Goal: Task Accomplishment & Management: Manage account settings

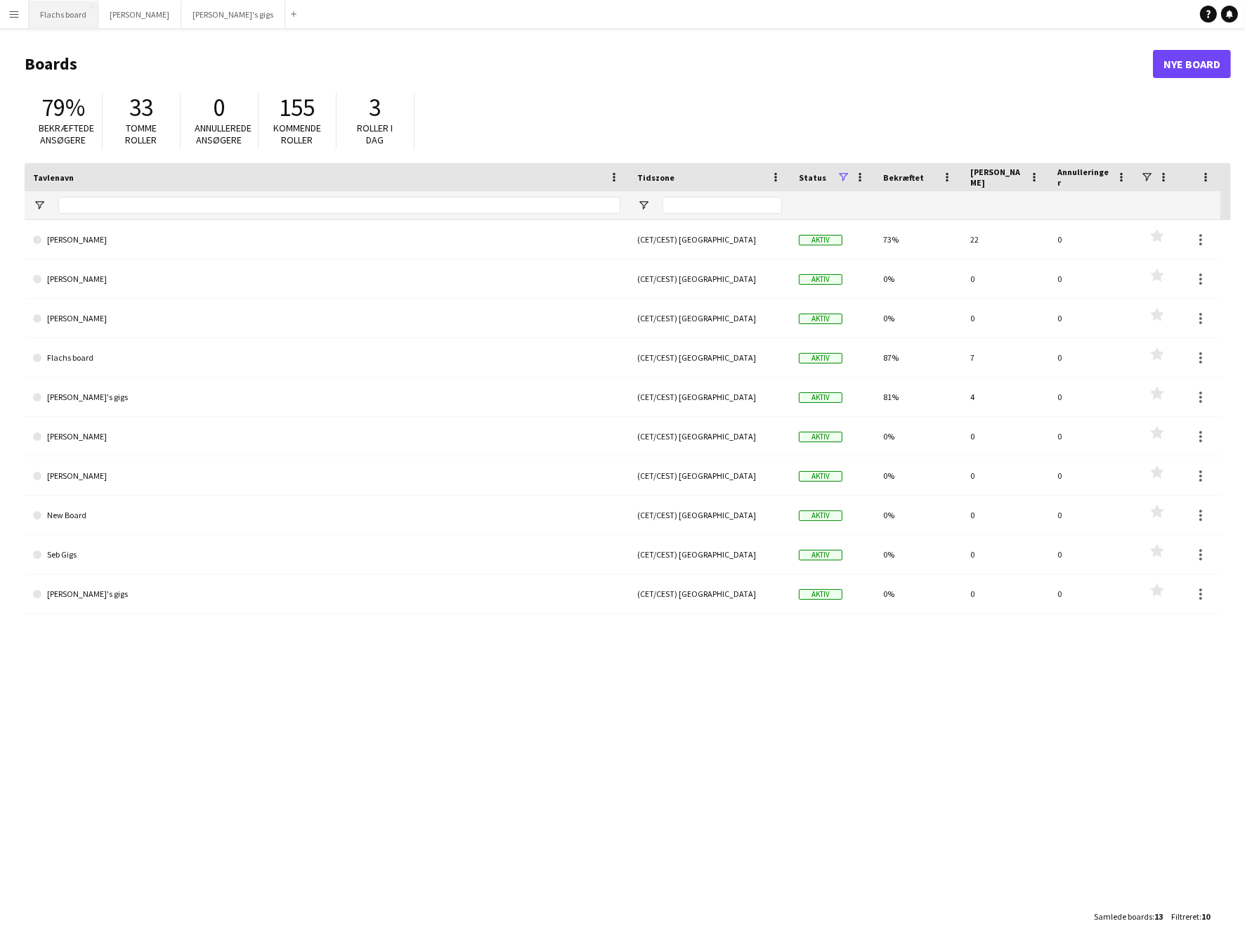
click at [66, 9] on button "Flachs board Luk" at bounding box center [63, 14] width 69 height 27
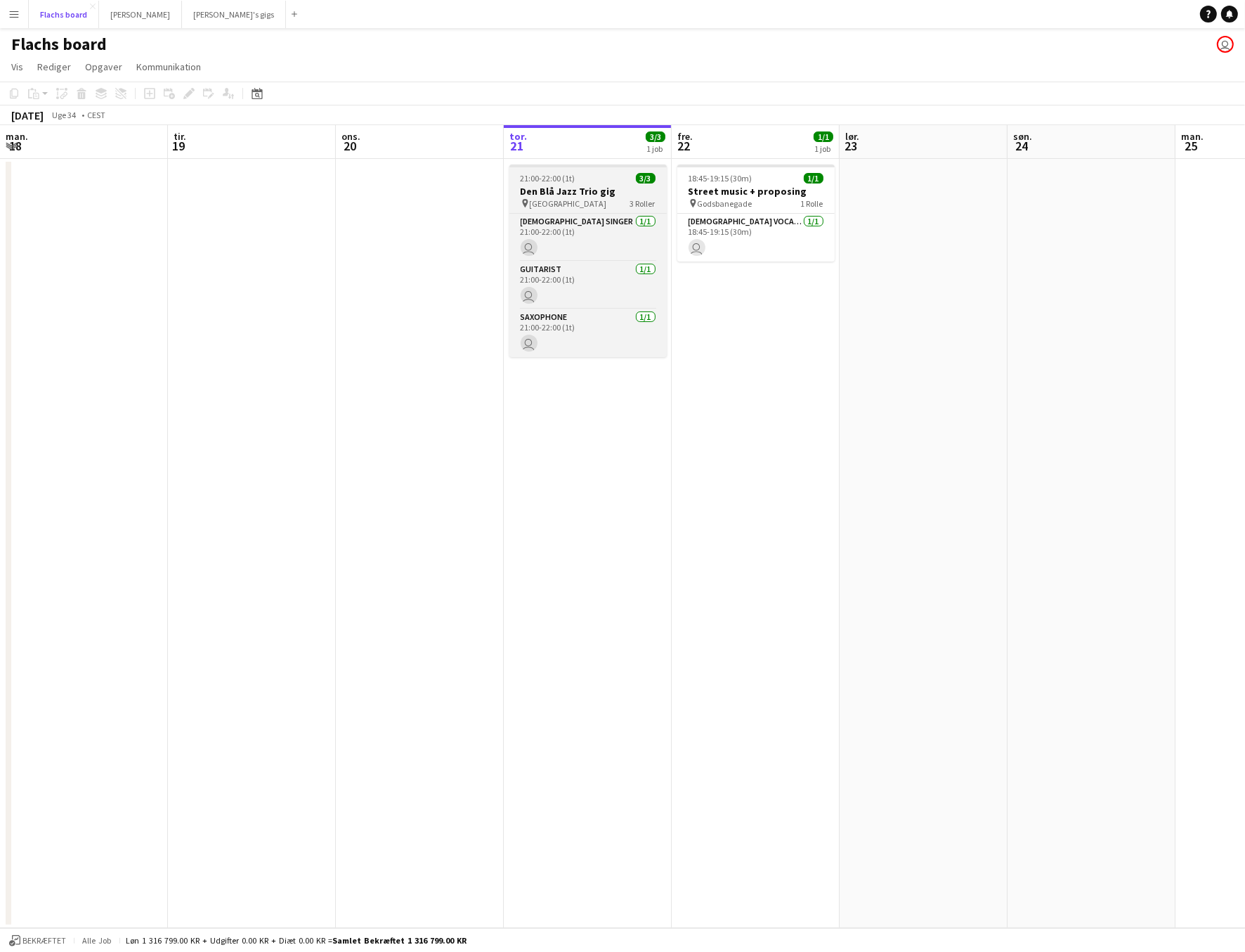
scroll to position [0, 336]
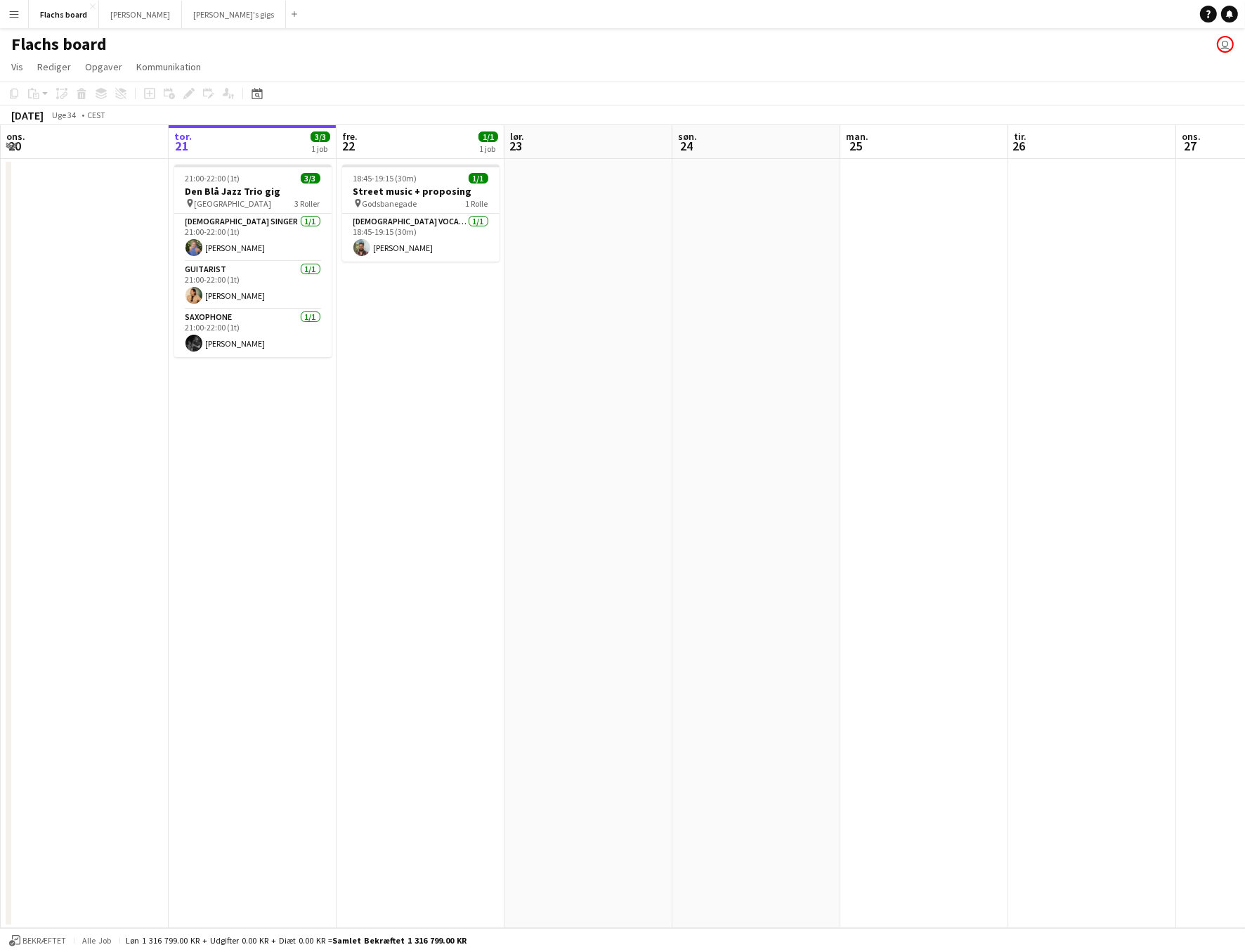
click at [83, 31] on div "Flachs board user" at bounding box center [622, 42] width 1245 height 27
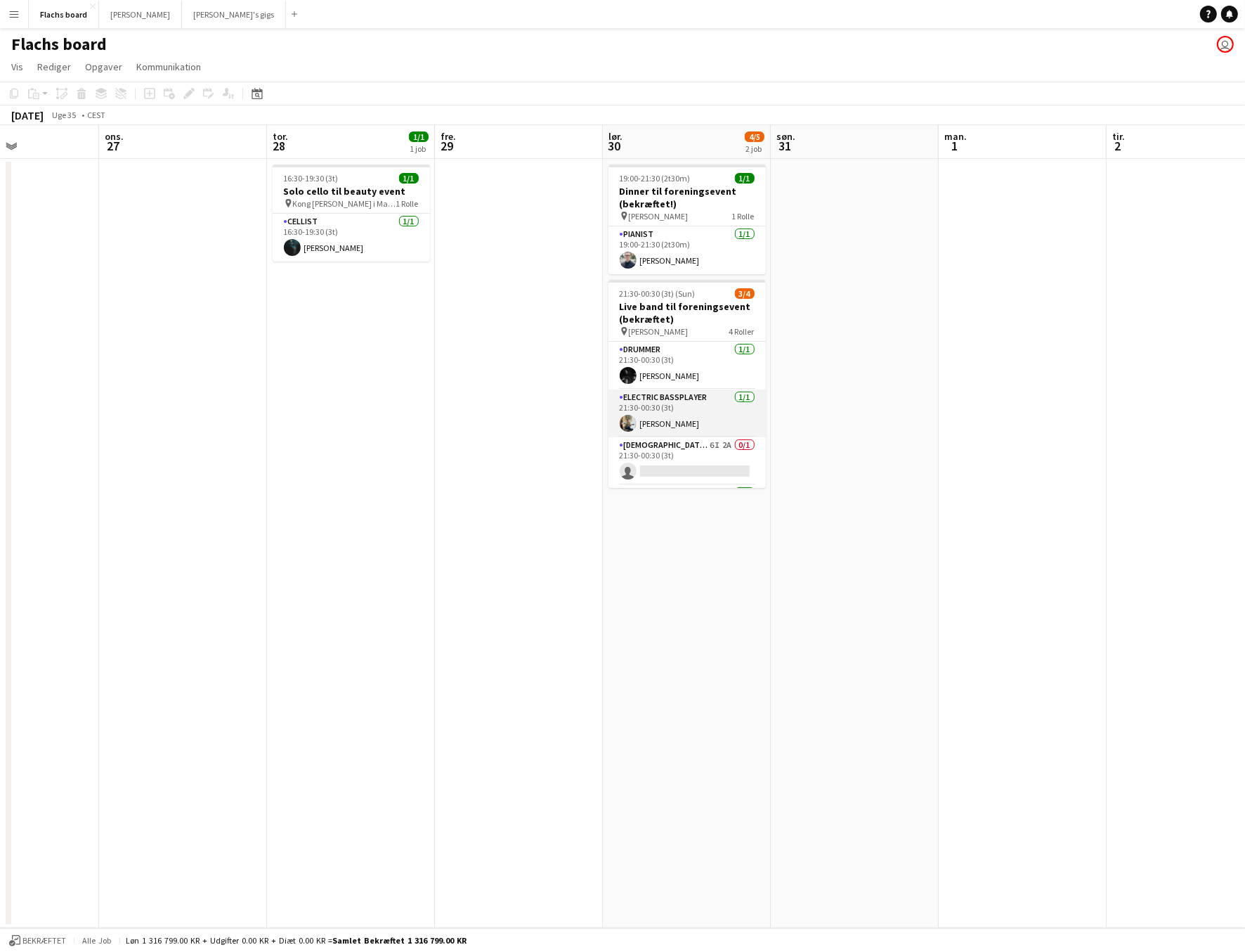
scroll to position [45, 0]
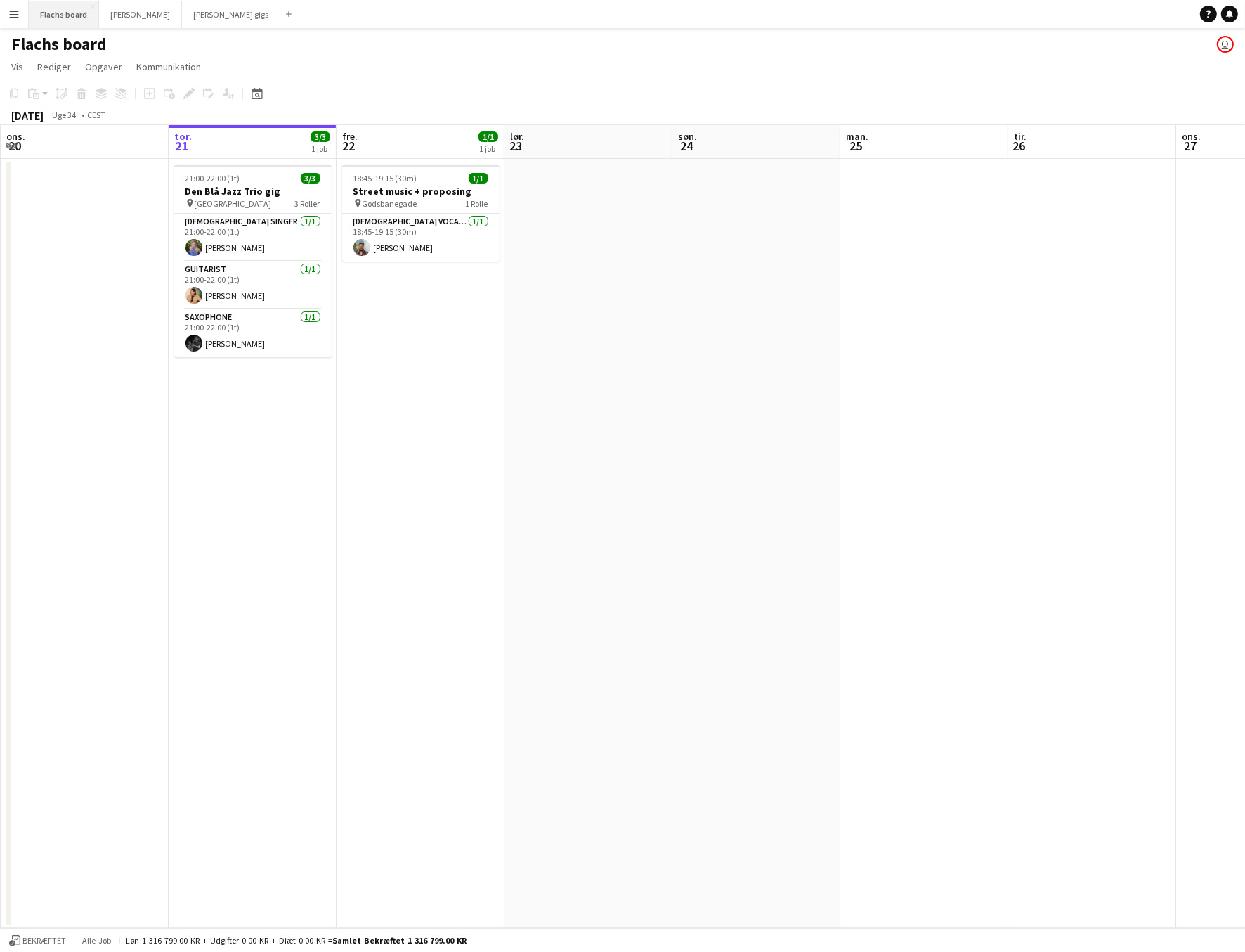
click at [73, 11] on button "Flachs board Luk" at bounding box center [64, 14] width 70 height 27
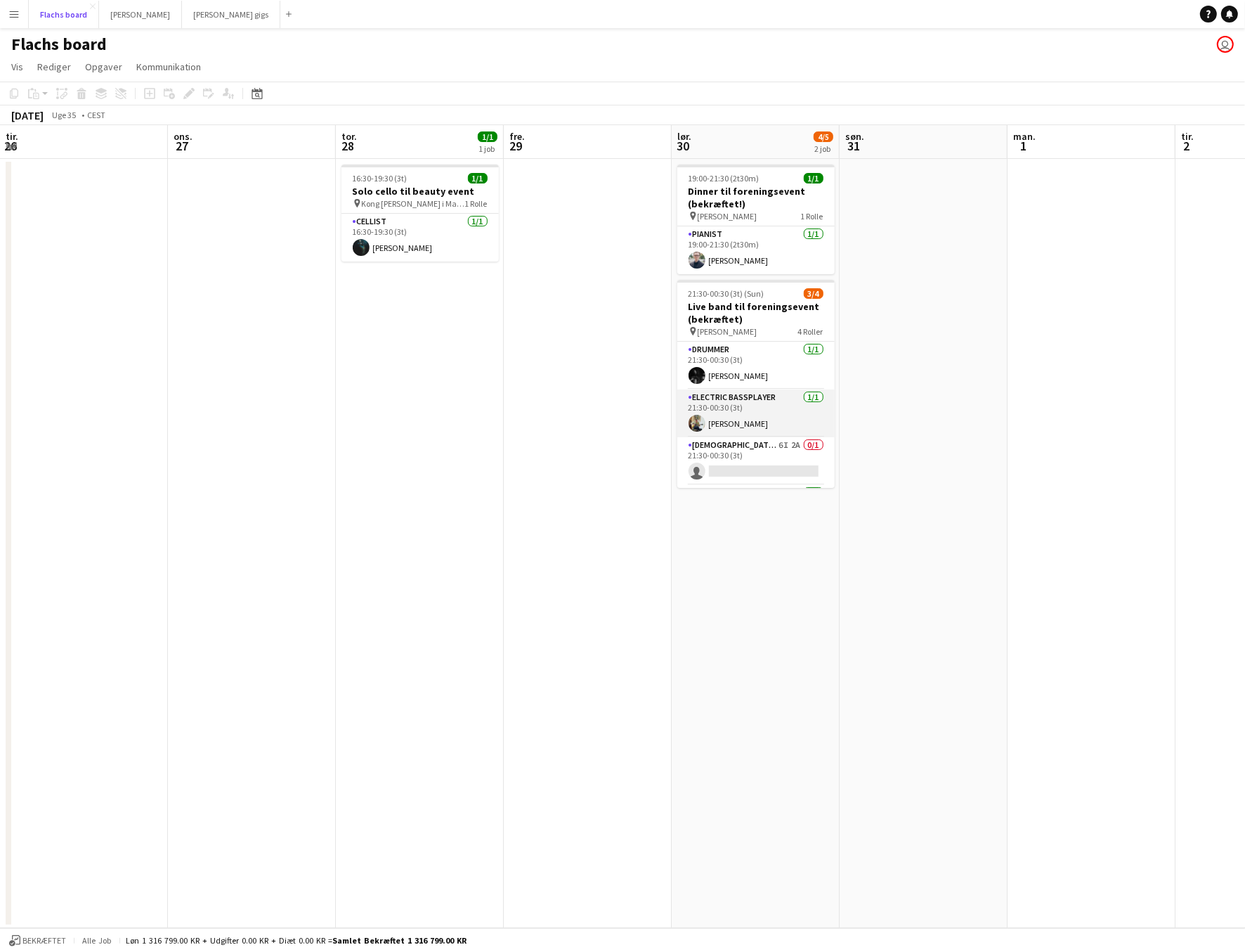
scroll to position [45, 0]
click at [774, 411] on app-card-role "Female Singer 6I 2A 0/1 21:30-00:30 (3t) single-neutral-actions" at bounding box center [757, 416] width 157 height 47
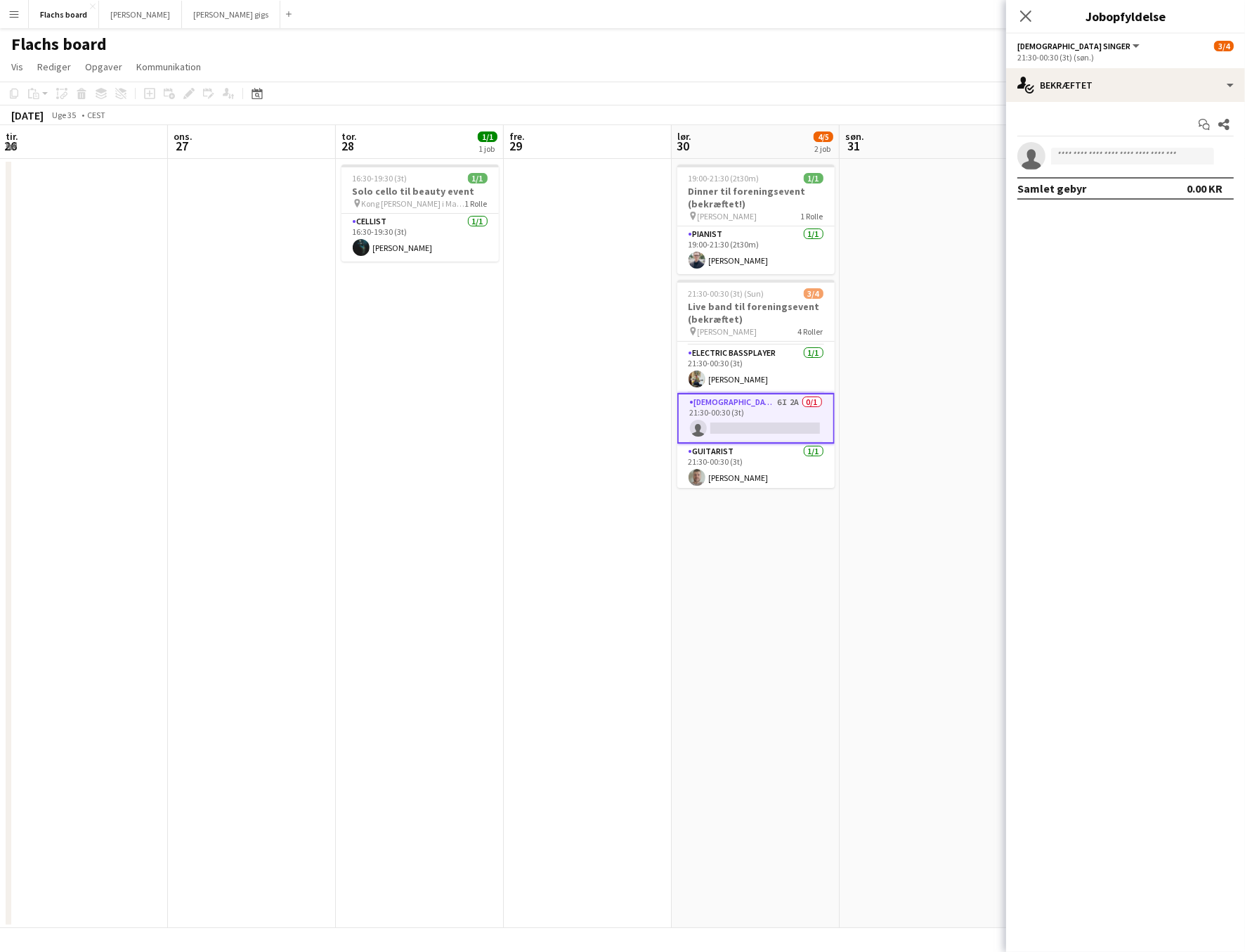
scroll to position [0, 0]
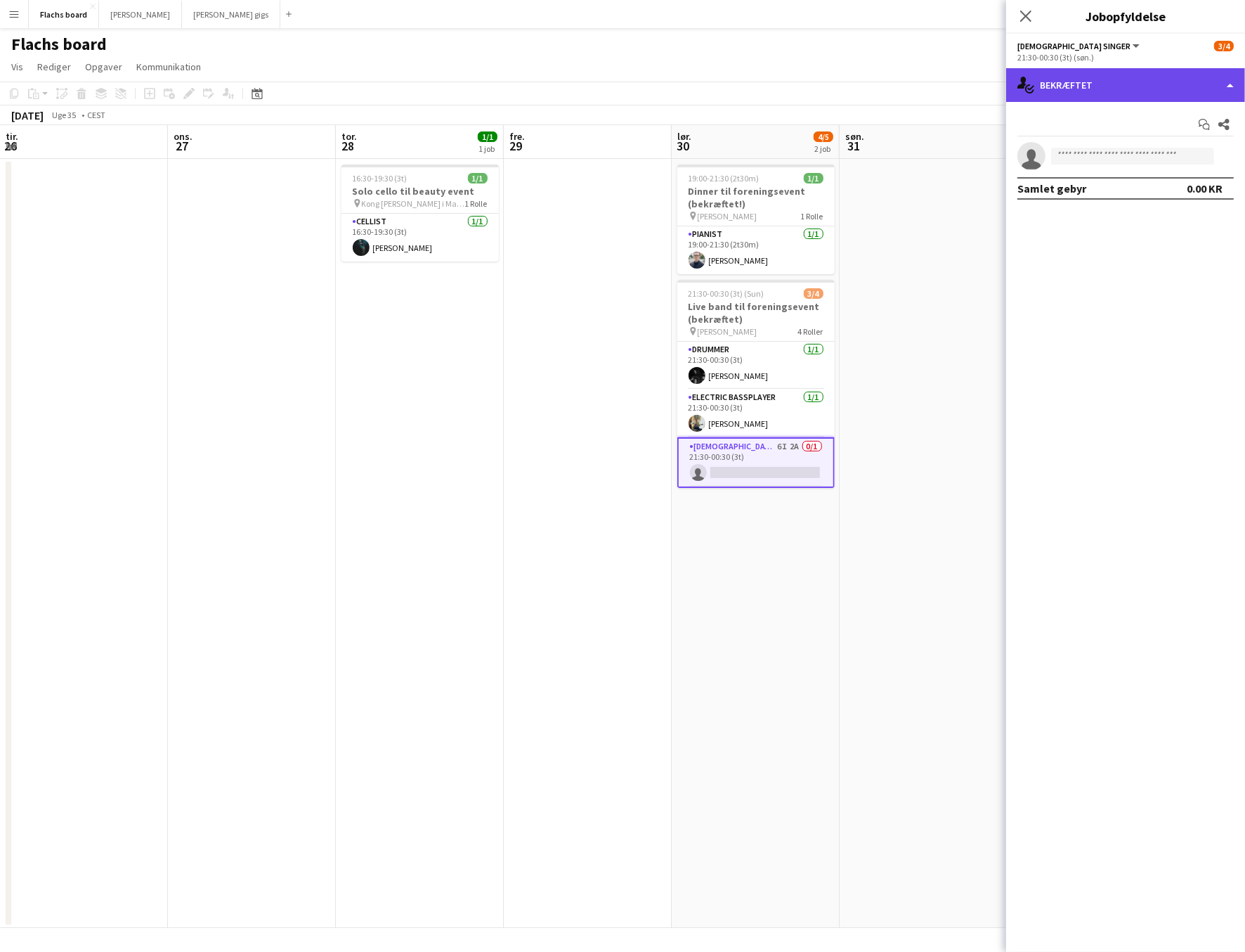
click at [1131, 90] on div "single-neutral-actions-check-2 Bekræftet" at bounding box center [1126, 85] width 239 height 34
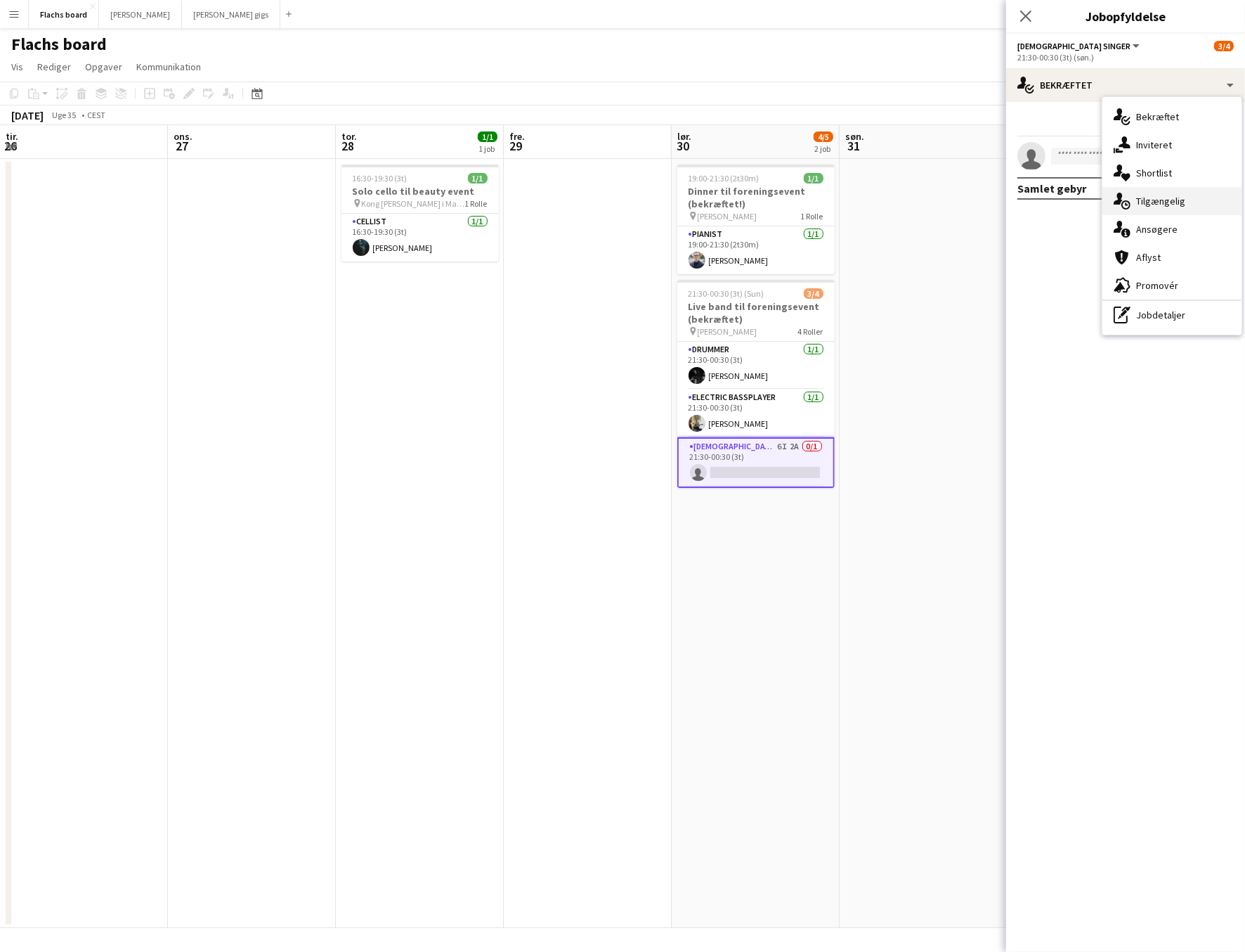
click at [1174, 210] on div "single-neutral-actions-upload Tilgængelig" at bounding box center [1172, 201] width 139 height 28
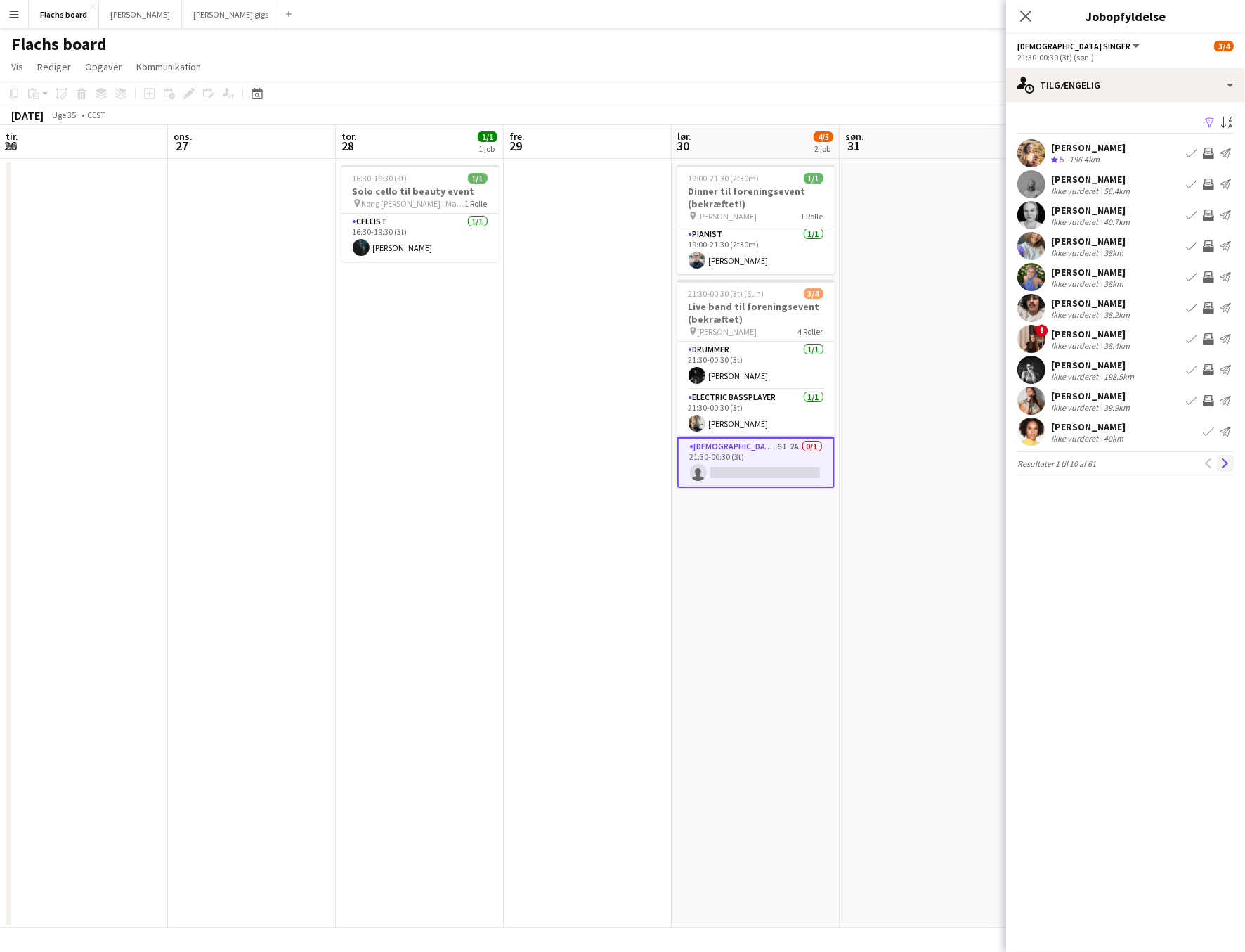
click at [1225, 456] on button "Næste" at bounding box center [1226, 464] width 17 height 17
click at [1225, 457] on app-available-tab "Filtrer Sorter stigende Freja Eva Lockenwitz Ikke vurderet 23.8km Book team Inv…" at bounding box center [1126, 294] width 239 height 362
click at [1224, 466] on app-icon "Næste" at bounding box center [1226, 463] width 9 height 9
click at [949, 311] on app-date-cell at bounding box center [924, 543] width 168 height 769
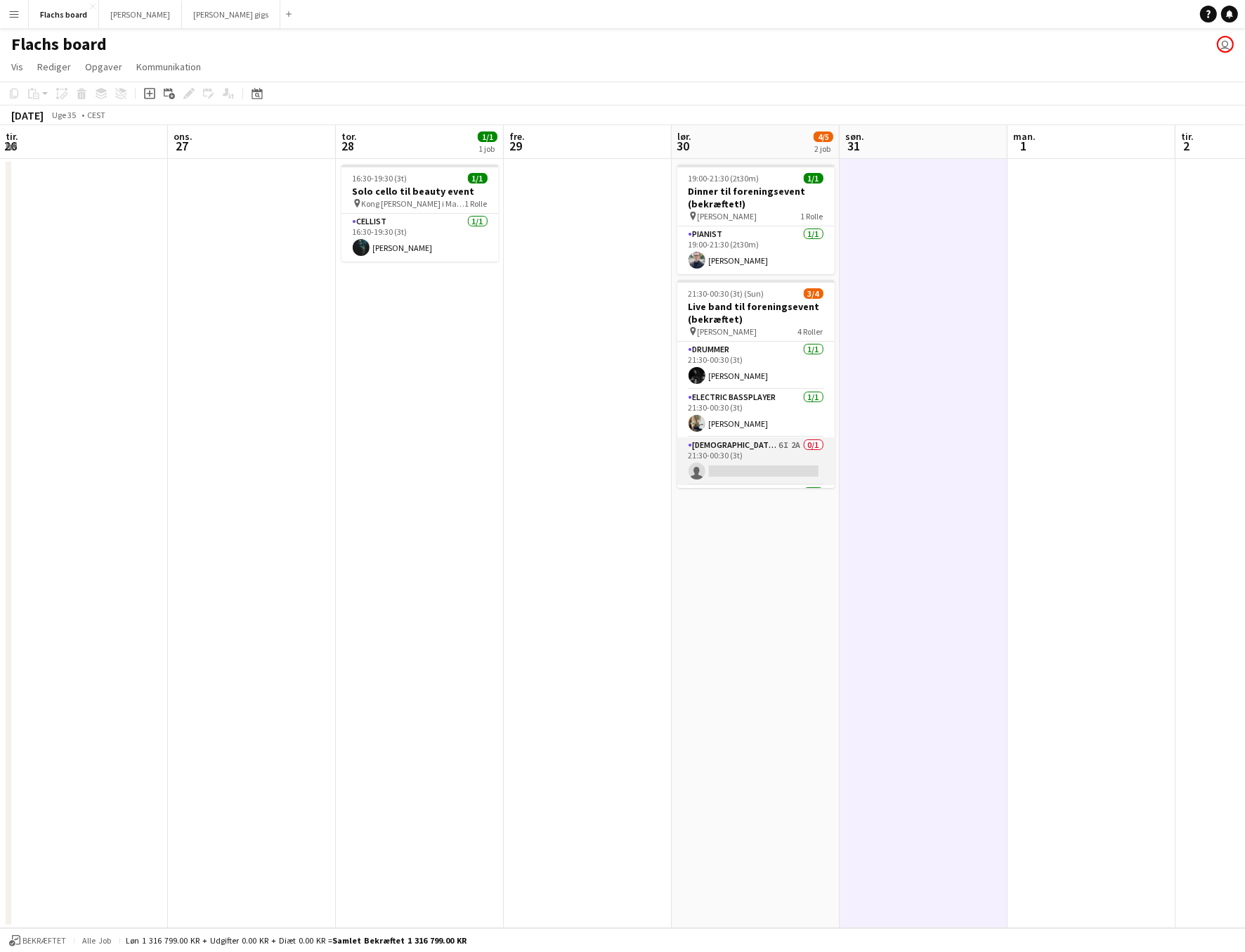
click at [797, 455] on app-card-role "Female Singer 6I 2A 0/1 21:30-00:30 (3t) single-neutral-actions" at bounding box center [757, 461] width 157 height 47
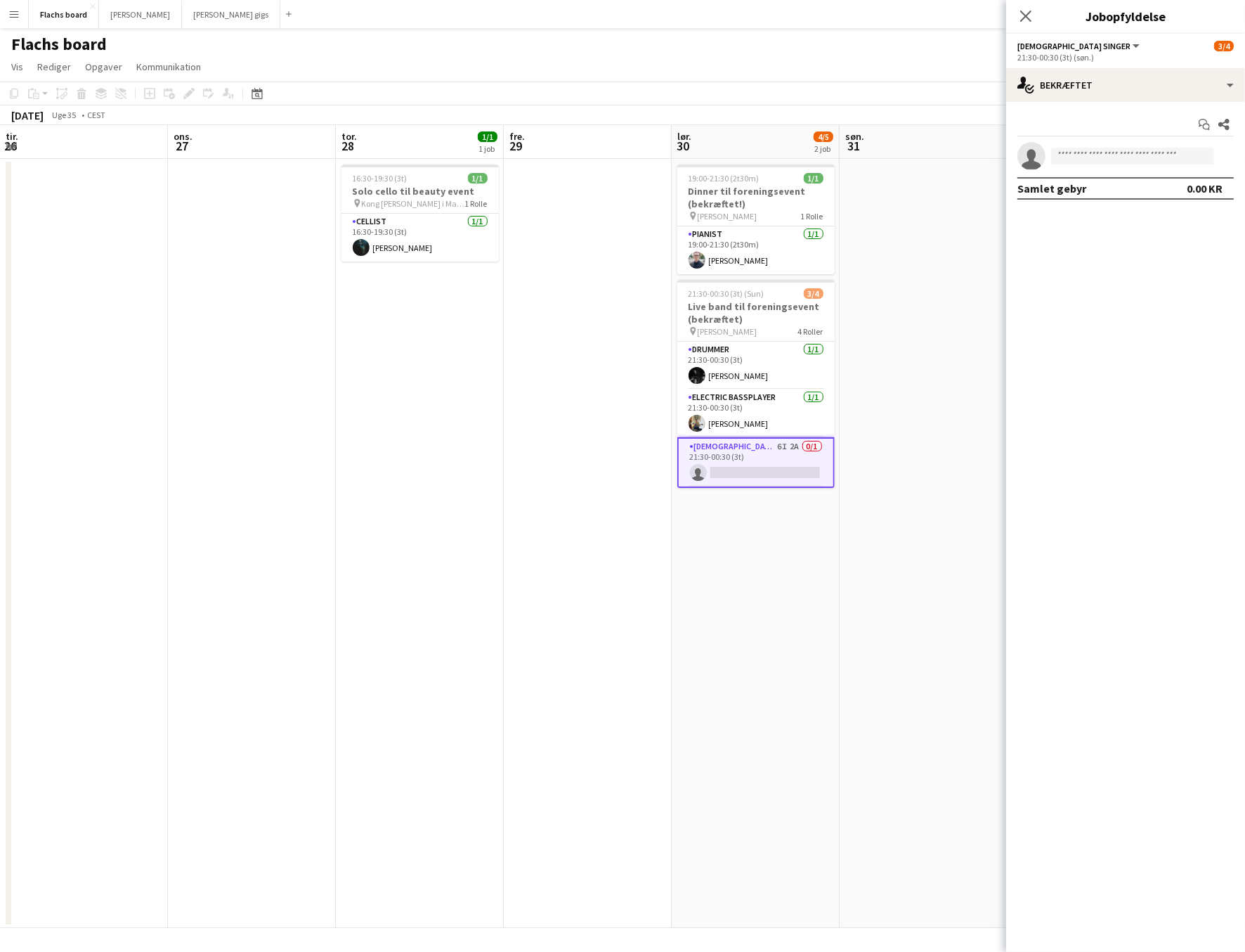
click at [1126, 44] on div "Female Singer Alle roller Female Singer 3/4" at bounding box center [1126, 46] width 216 height 12
click at [1126, 77] on div "single-neutral-actions-check-2 Bekræftet" at bounding box center [1126, 85] width 239 height 34
click at [1152, 154] on div "single-neutral-actions-share-1 Inviteret" at bounding box center [1172, 145] width 139 height 28
